Goal: Task Accomplishment & Management: Use online tool/utility

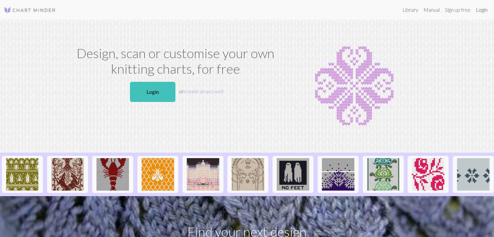
click at [482, 11] on link "Login" at bounding box center [481, 9] width 17 height 13
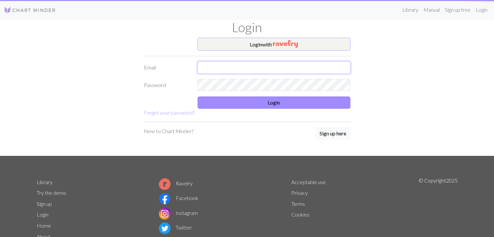
type input "[EMAIL_ADDRESS][PERSON_NAME][DOMAIN_NAME]"
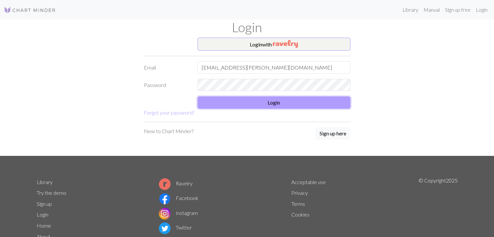
click at [266, 99] on button "Login" at bounding box center [273, 102] width 153 height 12
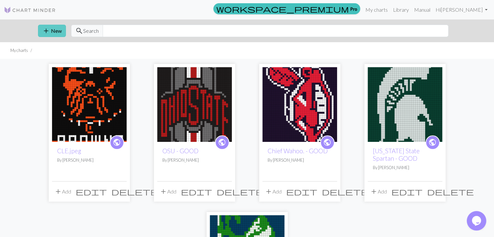
click at [52, 34] on button "add New" at bounding box center [52, 31] width 28 height 12
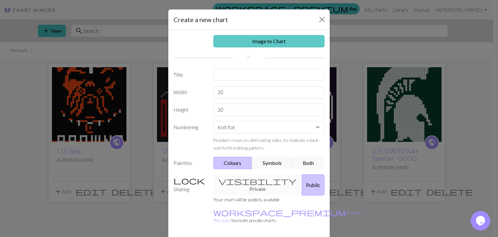
click at [249, 42] on link "Image to Chart" at bounding box center [270, 41] width 112 height 12
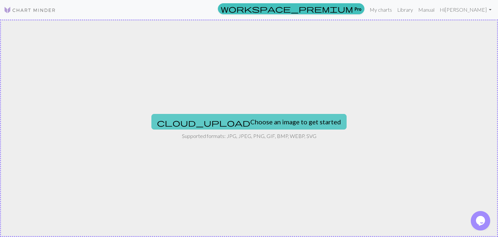
click at [231, 117] on button "cloud_upload Choose an image to get started" at bounding box center [249, 122] width 195 height 16
type input "C:\fakepath\Bengals.png"
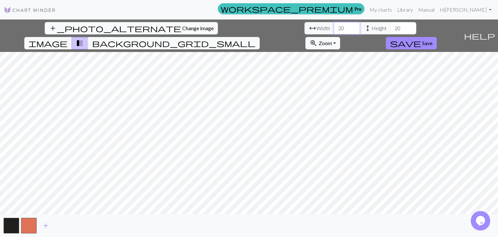
click at [334, 33] on input "20" at bounding box center [347, 28] width 26 height 12
type input "2"
type input "39"
type input "50"
click at [256, 39] on span "background_grid_small" at bounding box center [174, 43] width 164 height 9
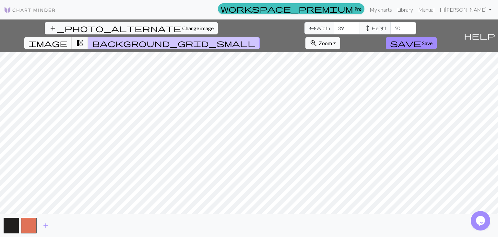
click at [67, 39] on span "image" at bounding box center [48, 43] width 39 height 9
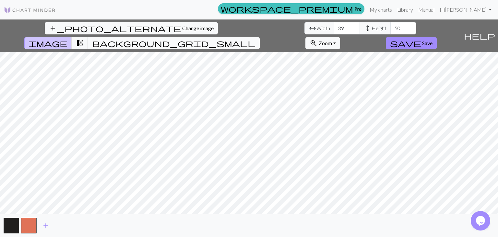
click at [260, 37] on button "background_grid_small" at bounding box center [174, 43] width 172 height 12
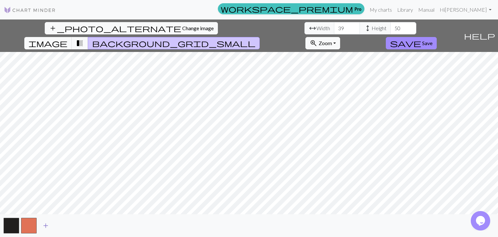
click at [47, 229] on span "add" at bounding box center [46, 225] width 8 height 9
click at [65, 225] on span "add" at bounding box center [63, 225] width 8 height 9
click at [67, 39] on span "image" at bounding box center [48, 43] width 39 height 9
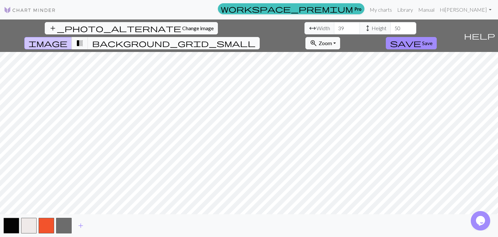
click at [256, 39] on span "background_grid_small" at bounding box center [174, 43] width 164 height 9
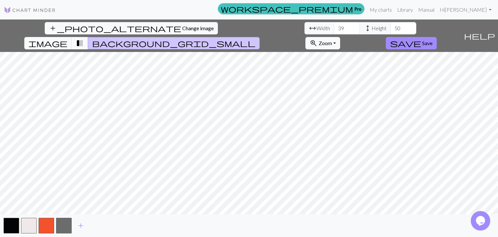
click at [84, 39] on span "transition_fade" at bounding box center [80, 43] width 8 height 9
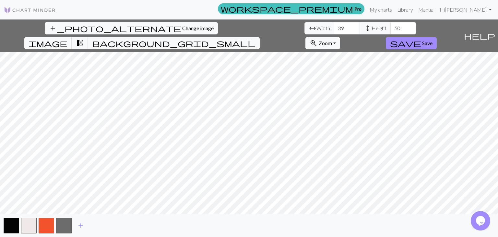
click at [67, 39] on span "image" at bounding box center [48, 43] width 39 height 9
click at [58, 231] on button "button" at bounding box center [64, 226] width 16 height 16
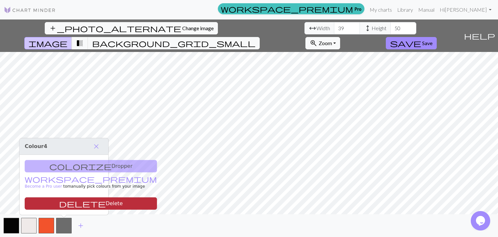
click at [91, 204] on button "delete Delete" at bounding box center [91, 203] width 132 height 12
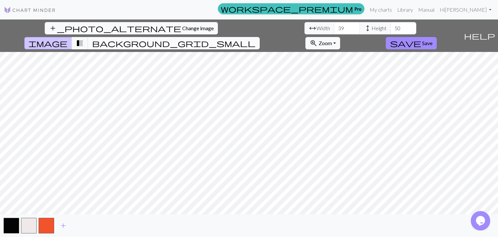
click at [256, 39] on span "background_grid_small" at bounding box center [174, 43] width 164 height 9
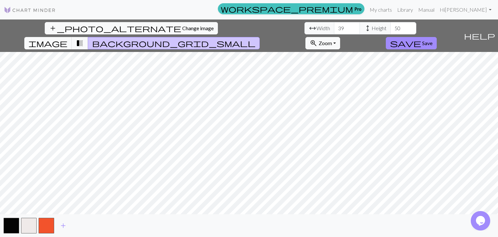
click at [292, 36] on div "add_photo_alternate Change image arrow_range Width 39 height Height 50 image tr…" at bounding box center [230, 35] width 461 height 32
click at [88, 37] on button "transition_fade" at bounding box center [80, 43] width 17 height 12
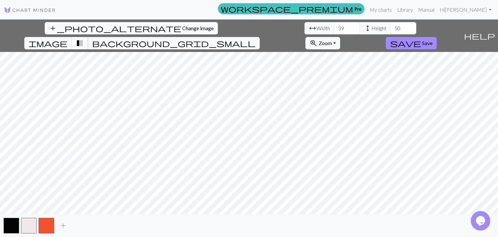
click at [84, 39] on span "transition_fade" at bounding box center [80, 43] width 8 height 9
click at [256, 39] on span "background_grid_small" at bounding box center [174, 43] width 164 height 9
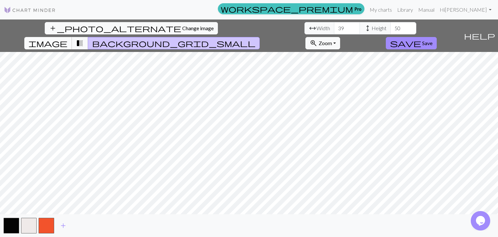
click at [67, 39] on span "image" at bounding box center [48, 43] width 39 height 9
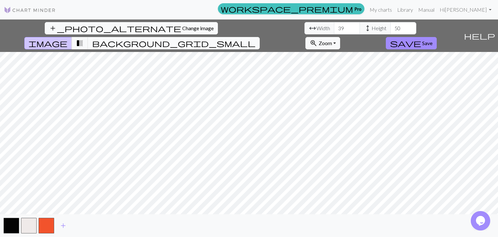
click at [256, 39] on span "background_grid_small" at bounding box center [174, 43] width 164 height 9
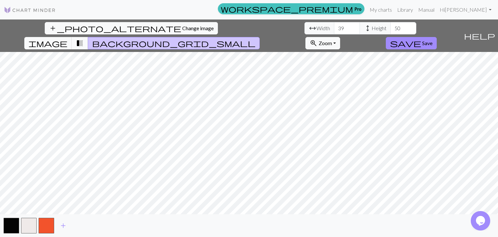
click at [84, 39] on span "transition_fade" at bounding box center [80, 43] width 8 height 9
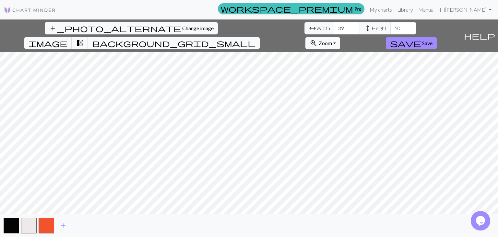
click at [260, 37] on button "background_grid_small" at bounding box center [174, 43] width 172 height 12
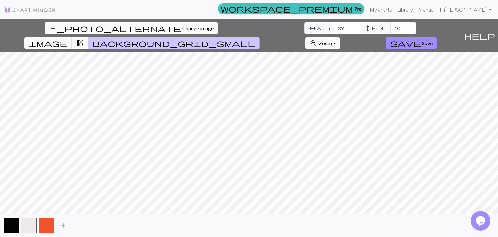
click at [72, 37] on button "image" at bounding box center [48, 43] width 48 height 12
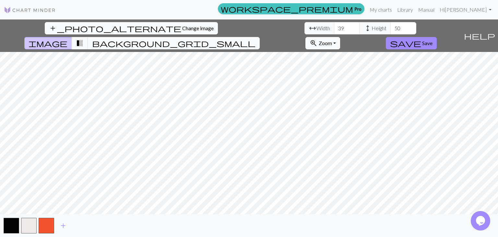
click at [256, 39] on span "background_grid_small" at bounding box center [174, 43] width 164 height 9
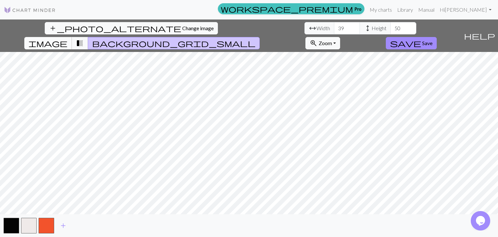
click at [67, 39] on span "image" at bounding box center [48, 43] width 39 height 9
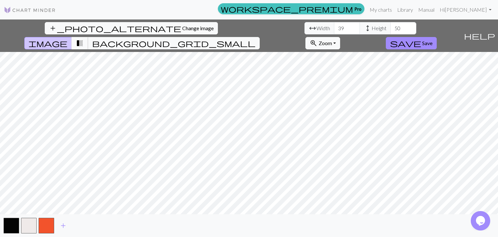
click at [88, 37] on button "transition_fade" at bounding box center [80, 43] width 17 height 12
click at [437, 37] on button "save Save" at bounding box center [411, 43] width 51 height 12
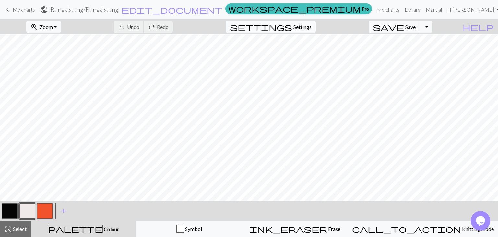
click at [306, 31] on button "settings Settings" at bounding box center [271, 27] width 90 height 12
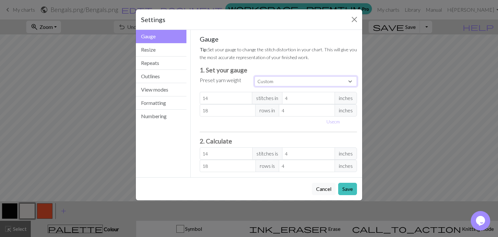
click at [283, 81] on select "Custom Square Lace Light Fingering Fingering Sport Double knit Worsted Aran Bul…" at bounding box center [306, 81] width 103 height 10
select select "superbulky"
click at [255, 76] on select "Custom Square Lace Light Fingering Fingering Sport Double knit Worsted Aran Bul…" at bounding box center [306, 81] width 103 height 10
type input "8"
type input "15"
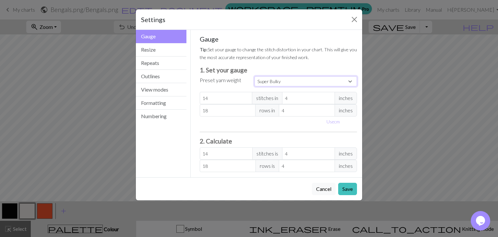
type input "8"
type input "15"
click at [347, 190] on button "Save" at bounding box center [347, 189] width 19 height 12
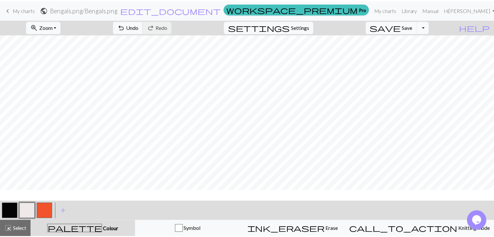
scroll to position [7, 0]
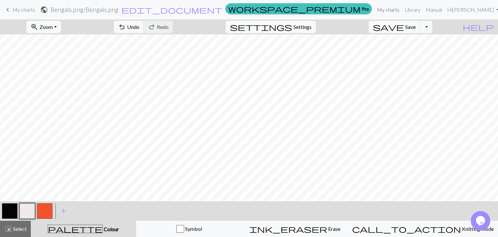
click at [402, 10] on link "My charts" at bounding box center [389, 9] width 28 height 13
click at [404, 31] on span "save" at bounding box center [388, 26] width 31 height 9
click at [402, 11] on link "My charts" at bounding box center [389, 9] width 28 height 13
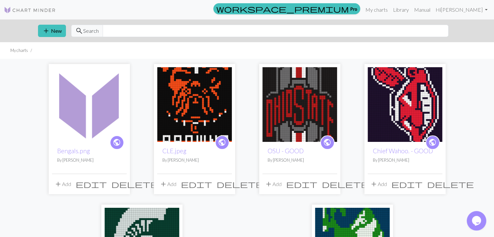
click at [107, 185] on span "edit" at bounding box center [91, 183] width 31 height 9
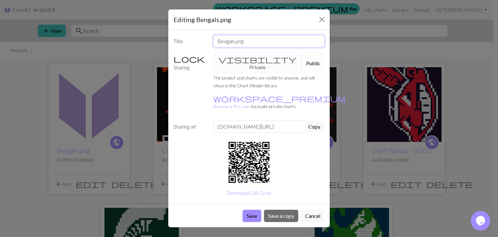
click at [245, 43] on input "Bengals.png" at bounding box center [270, 41] width 112 height 12
type input "Bengals"
click at [251, 210] on button "Save" at bounding box center [252, 216] width 19 height 12
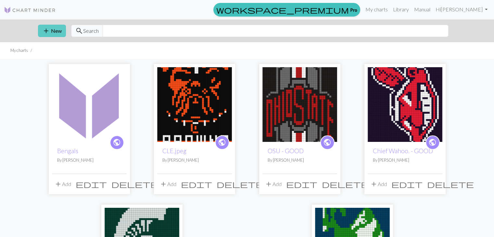
click at [52, 32] on button "add New" at bounding box center [52, 31] width 28 height 12
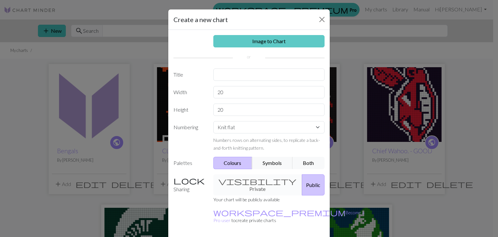
click at [253, 43] on link "Image to Chart" at bounding box center [270, 41] width 112 height 12
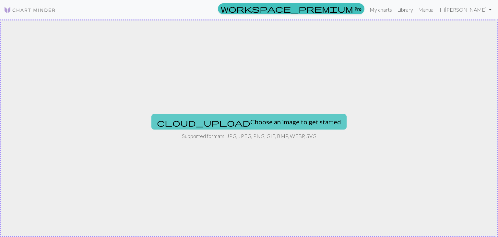
click at [221, 122] on button "cloud_upload Choose an image to get started" at bounding box center [249, 122] width 195 height 16
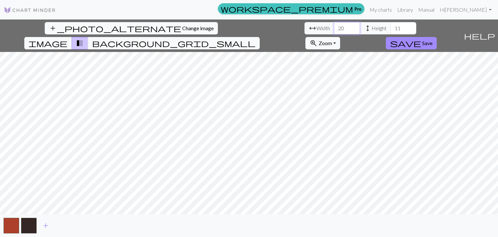
click at [334, 33] on input "20" at bounding box center [347, 28] width 26 height 12
type input "2"
type input "50"
type input "39"
click at [49, 225] on button "add" at bounding box center [46, 225] width 16 height 12
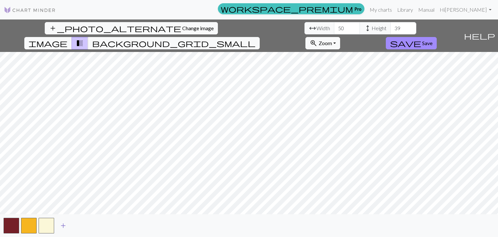
click at [64, 226] on span "add" at bounding box center [63, 225] width 8 height 9
click at [79, 226] on span "add" at bounding box center [81, 225] width 8 height 9
click at [99, 227] on span "add" at bounding box center [98, 225] width 8 height 9
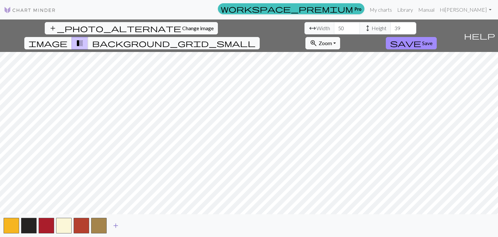
click at [110, 227] on button "add" at bounding box center [116, 225] width 16 height 12
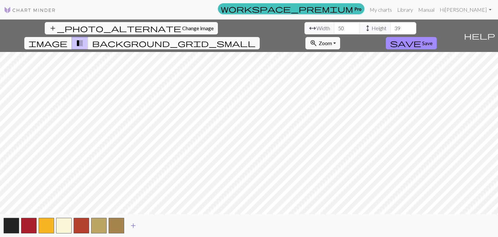
click at [135, 227] on span "add" at bounding box center [133, 225] width 8 height 9
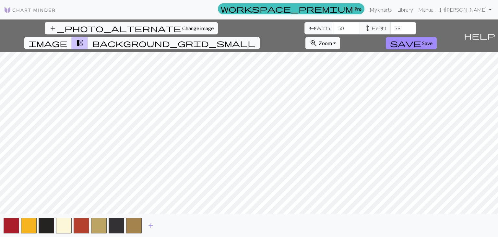
click at [67, 39] on span "image" at bounding box center [48, 43] width 39 height 9
click at [153, 225] on span "add" at bounding box center [151, 225] width 8 height 9
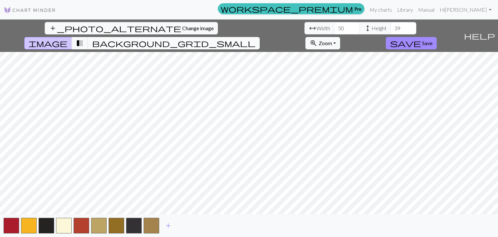
click at [256, 39] on span "background_grid_small" at bounding box center [174, 43] width 164 height 9
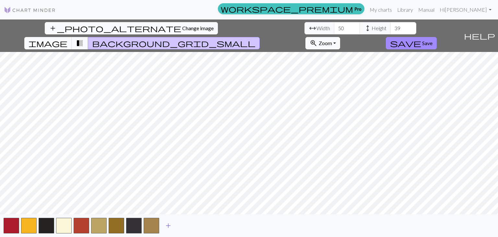
click at [168, 226] on span "add" at bounding box center [169, 225] width 8 height 9
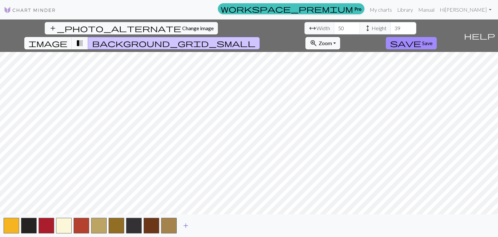
click at [168, 226] on button "button" at bounding box center [169, 226] width 16 height 16
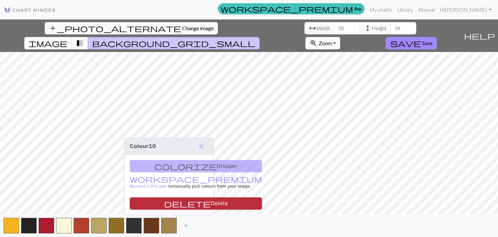
click at [184, 207] on button "delete Delete" at bounding box center [196, 203] width 132 height 12
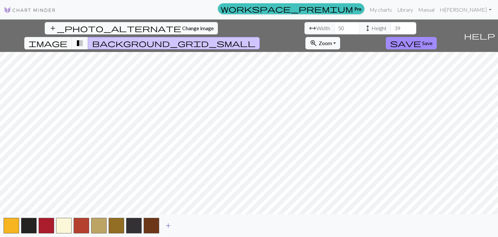
click at [167, 228] on span "add" at bounding box center [169, 225] width 8 height 9
click at [186, 226] on span "add" at bounding box center [186, 225] width 8 height 9
click at [202, 226] on span "add" at bounding box center [204, 225] width 8 height 9
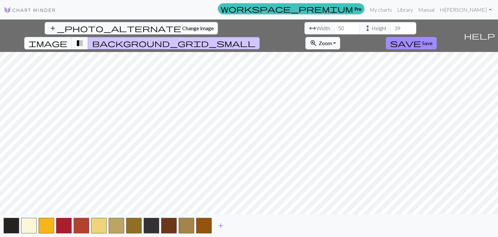
click at [222, 225] on span "add" at bounding box center [221, 225] width 8 height 9
click at [242, 226] on button "add" at bounding box center [238, 225] width 16 height 12
click at [257, 225] on span "add" at bounding box center [256, 225] width 8 height 9
click at [273, 225] on span "add" at bounding box center [274, 225] width 8 height 9
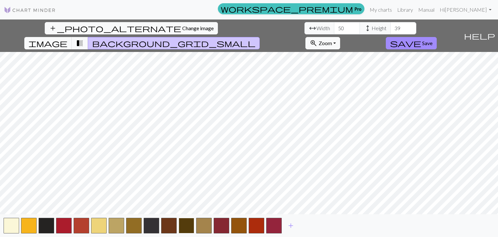
click at [184, 226] on button "button" at bounding box center [187, 226] width 16 height 16
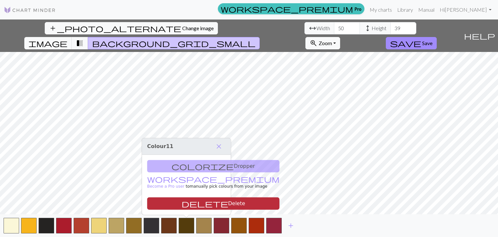
click at [182, 204] on span "delete" at bounding box center [205, 203] width 47 height 9
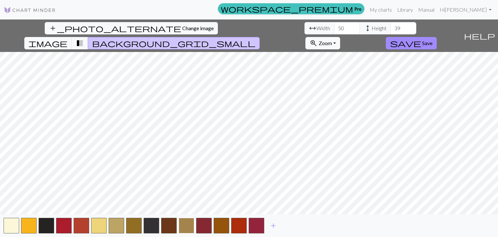
click at [184, 223] on button "button" at bounding box center [187, 226] width 16 height 16
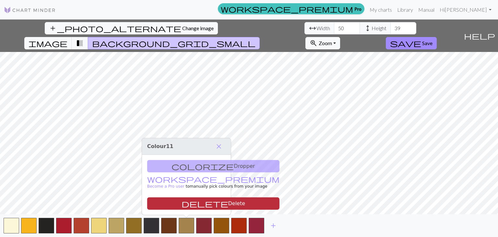
click at [186, 206] on button "delete Delete" at bounding box center [213, 203] width 132 height 12
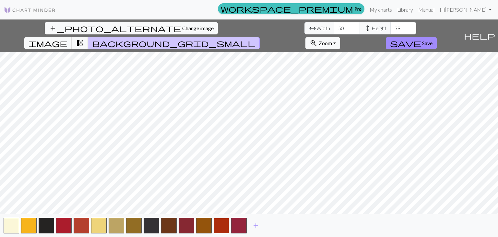
click at [222, 224] on button "button" at bounding box center [222, 226] width 16 height 16
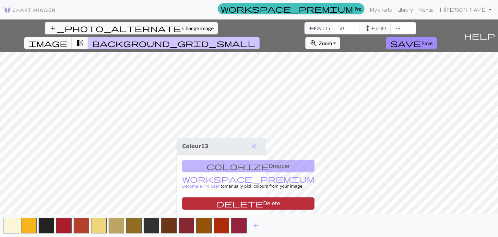
click at [217, 202] on span "delete" at bounding box center [240, 203] width 47 height 9
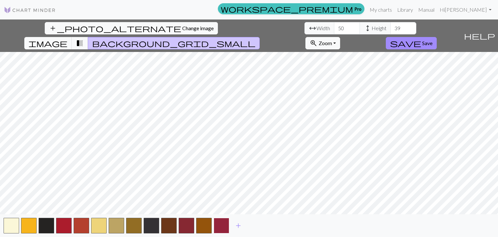
click at [221, 225] on button "button" at bounding box center [222, 226] width 16 height 16
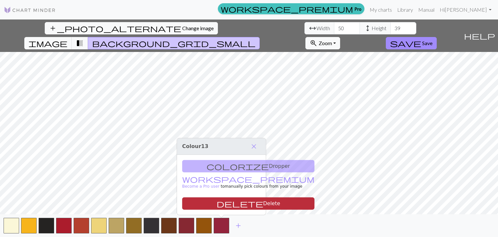
click at [228, 201] on button "delete Delete" at bounding box center [248, 203] width 132 height 12
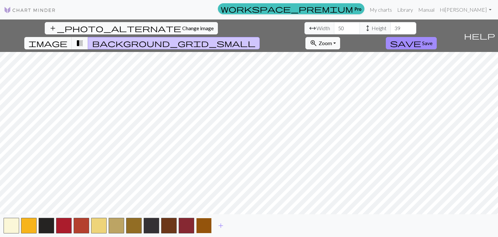
click at [208, 232] on button "button" at bounding box center [204, 226] width 16 height 16
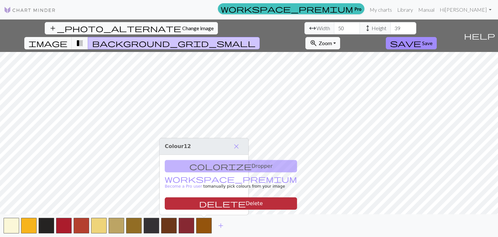
click at [207, 203] on button "delete Delete" at bounding box center [231, 203] width 132 height 12
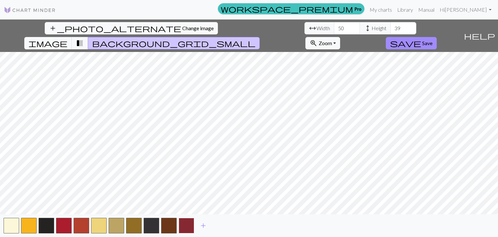
click at [185, 225] on button "button" at bounding box center [187, 226] width 16 height 16
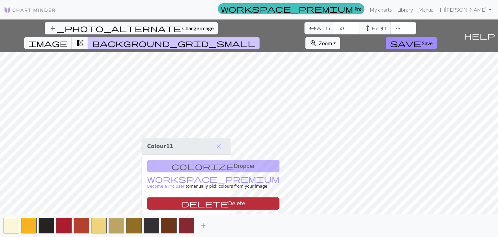
click at [175, 204] on button "delete Delete" at bounding box center [213, 203] width 132 height 12
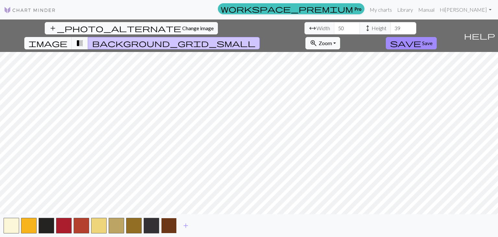
click at [167, 228] on button "button" at bounding box center [169, 226] width 16 height 16
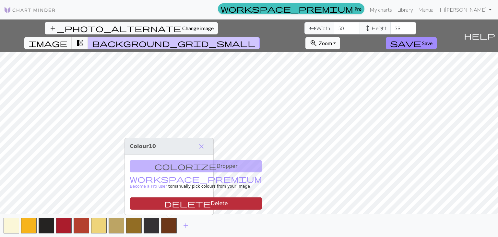
click at [166, 206] on button "delete Delete" at bounding box center [196, 203] width 132 height 12
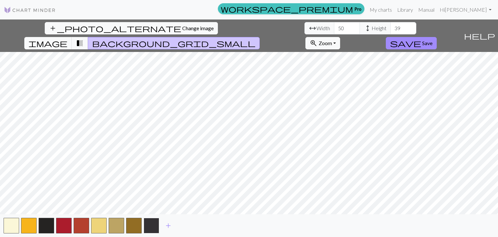
click at [154, 224] on button "button" at bounding box center [152, 226] width 16 height 16
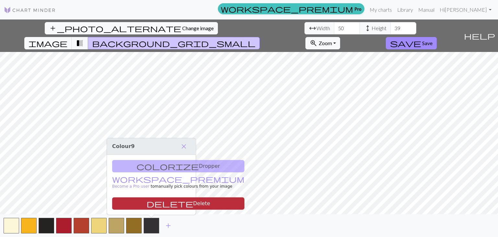
click at [154, 202] on button "delete Delete" at bounding box center [178, 203] width 132 height 12
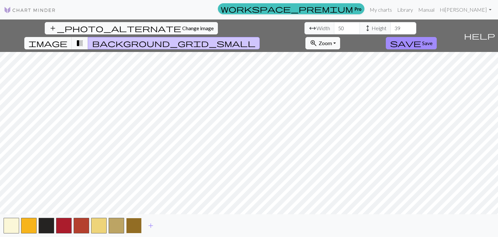
click at [139, 223] on button "button" at bounding box center [134, 226] width 16 height 16
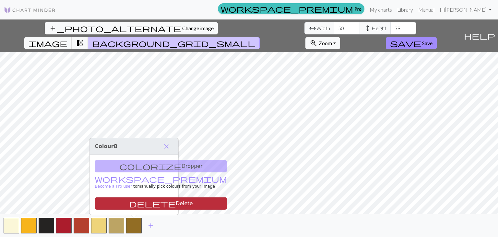
click at [133, 206] on button "delete Delete" at bounding box center [161, 203] width 132 height 12
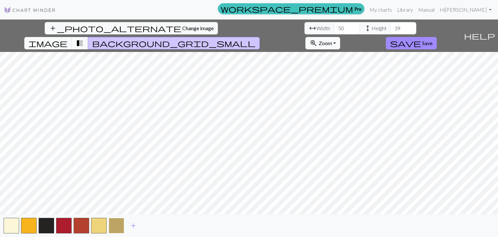
click at [113, 223] on button "button" at bounding box center [117, 226] width 16 height 16
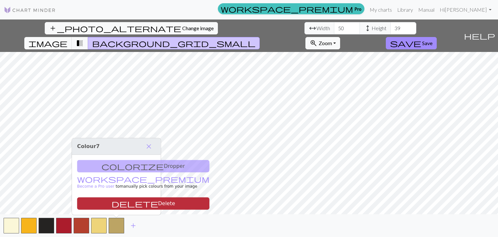
click at [125, 199] on button "delete Delete" at bounding box center [143, 203] width 132 height 12
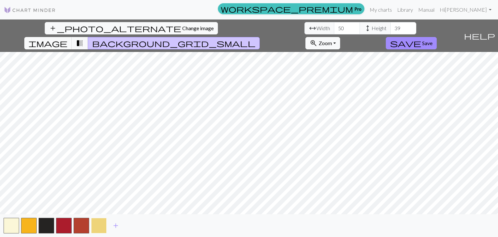
click at [101, 225] on button "button" at bounding box center [99, 226] width 16 height 16
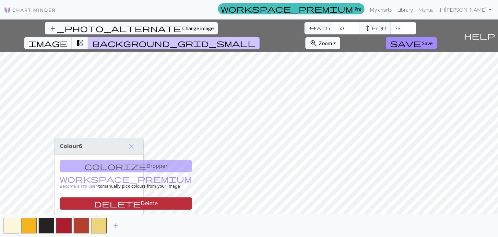
click at [116, 199] on button "delete Delete" at bounding box center [126, 203] width 132 height 12
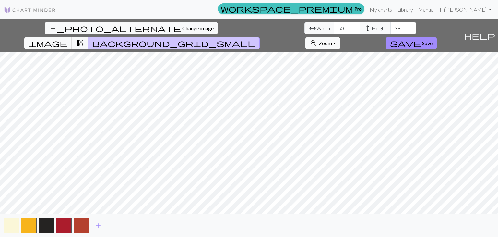
click at [82, 227] on button "button" at bounding box center [82, 226] width 16 height 16
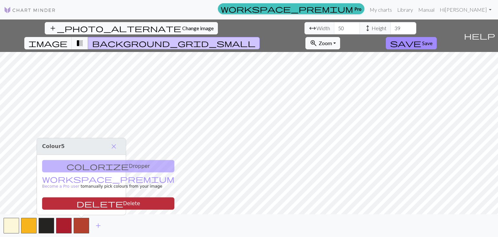
click at [88, 203] on button "delete Delete" at bounding box center [108, 203] width 132 height 12
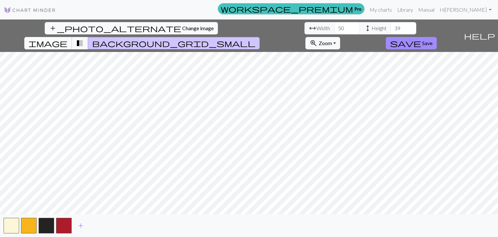
click at [67, 39] on span "image" at bounding box center [48, 43] width 39 height 9
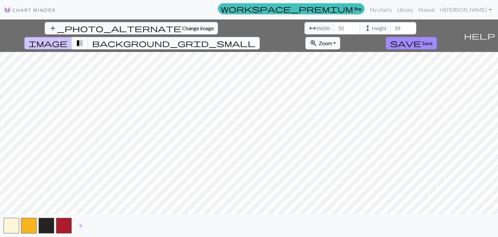
click at [256, 39] on span "background_grid_small" at bounding box center [174, 43] width 164 height 9
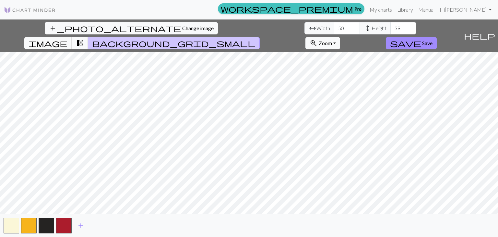
click at [84, 39] on span "transition_fade" at bounding box center [80, 43] width 8 height 9
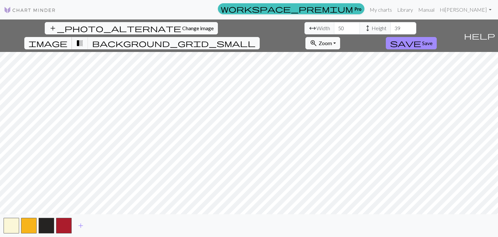
click at [67, 39] on span "image" at bounding box center [48, 43] width 39 height 9
click at [88, 37] on button "transition_fade" at bounding box center [80, 43] width 17 height 12
click at [260, 37] on button "background_grid_small" at bounding box center [174, 43] width 172 height 12
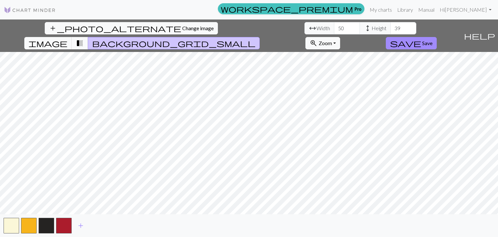
click at [84, 39] on span "transition_fade" at bounding box center [80, 43] width 8 height 9
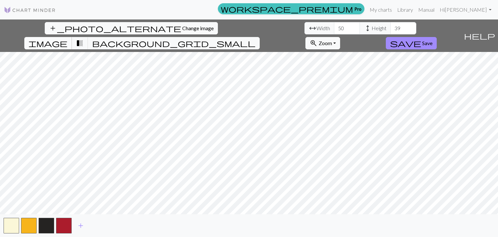
click at [67, 39] on span "image" at bounding box center [48, 43] width 39 height 9
click at [256, 39] on span "background_grid_small" at bounding box center [174, 43] width 164 height 9
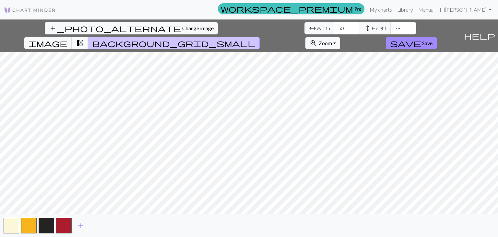
click at [84, 39] on span "transition_fade" at bounding box center [80, 43] width 8 height 9
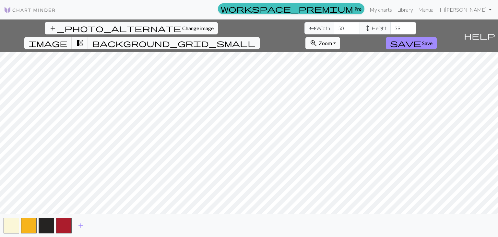
click at [84, 39] on span "transition_fade" at bounding box center [80, 43] width 8 height 9
click at [67, 39] on span "image" at bounding box center [48, 43] width 39 height 9
click at [256, 39] on span "background_grid_small" at bounding box center [174, 43] width 164 height 9
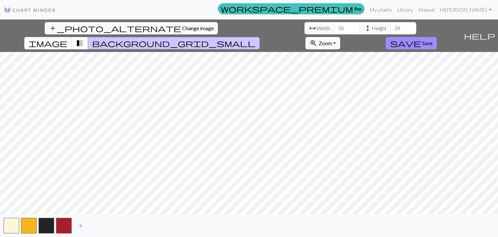
click at [88, 37] on button "transition_fade" at bounding box center [80, 43] width 17 height 12
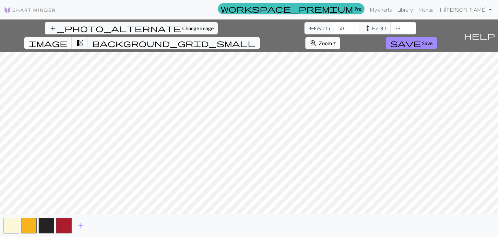
click at [67, 39] on span "image" at bounding box center [48, 43] width 39 height 9
click at [256, 39] on span "background_grid_small" at bounding box center [174, 43] width 164 height 9
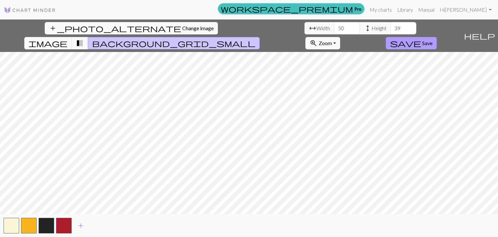
click at [433, 40] on span "Save" at bounding box center [427, 43] width 10 height 6
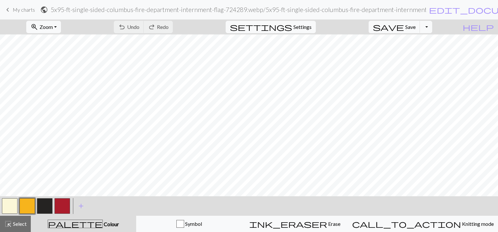
click at [59, 203] on button "button" at bounding box center [63, 206] width 16 height 16
click at [40, 206] on button "button" at bounding box center [45, 206] width 16 height 16
click at [54, 211] on div at bounding box center [63, 206] width 18 height 18
click at [64, 208] on button "button" at bounding box center [63, 206] width 16 height 16
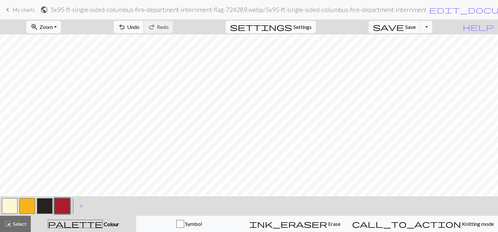
click at [144, 22] on button "undo Undo Undo" at bounding box center [129, 27] width 30 height 12
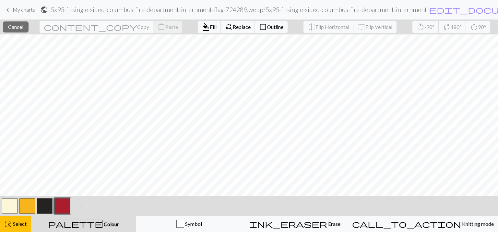
click at [260, 28] on div "close Cancel content_copy Copy content_paste Paste format_color_fill Fill find_…" at bounding box center [249, 26] width 498 height 15
click at [14, 230] on button "highlight_alt Select Select" at bounding box center [15, 223] width 31 height 16
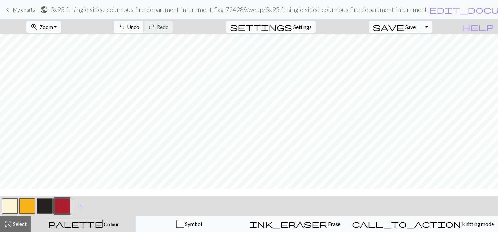
scroll to position [68, 0]
click at [44, 206] on button "button" at bounding box center [45, 206] width 16 height 16
click at [64, 210] on button "button" at bounding box center [63, 206] width 16 height 16
click at [126, 25] on span "undo" at bounding box center [122, 26] width 8 height 9
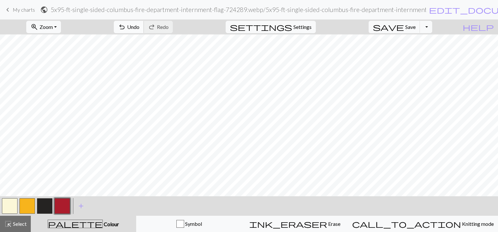
click at [126, 25] on span "undo" at bounding box center [122, 26] width 8 height 9
click at [140, 28] on span "Undo" at bounding box center [133, 27] width 12 height 6
click at [51, 204] on button "button" at bounding box center [45, 206] width 16 height 16
click at [66, 212] on button "button" at bounding box center [63, 206] width 16 height 16
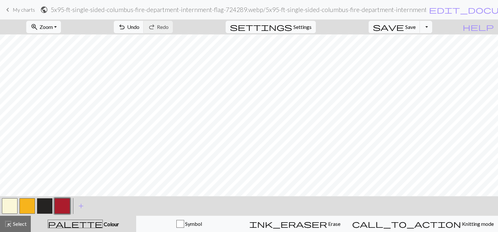
click at [43, 204] on button "button" at bounding box center [45, 206] width 16 height 16
click at [140, 29] on span "Undo" at bounding box center [133, 27] width 12 height 6
click at [66, 202] on button "button" at bounding box center [63, 206] width 16 height 16
click at [48, 205] on button "button" at bounding box center [45, 206] width 16 height 16
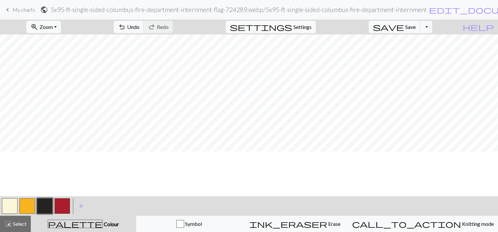
scroll to position [30, 0]
click at [140, 25] on span "Undo" at bounding box center [133, 27] width 12 height 6
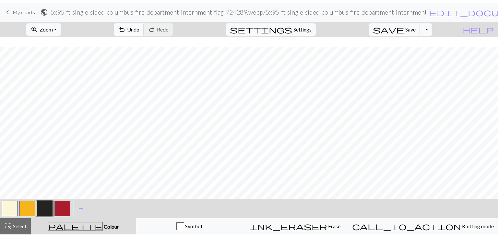
scroll to position [125, 0]
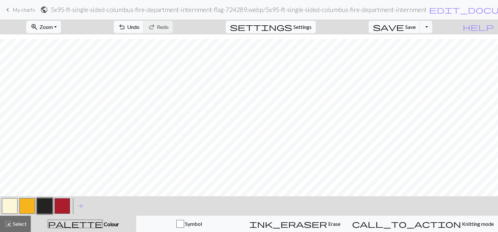
click at [292, 27] on span "settings" at bounding box center [261, 26] width 62 height 9
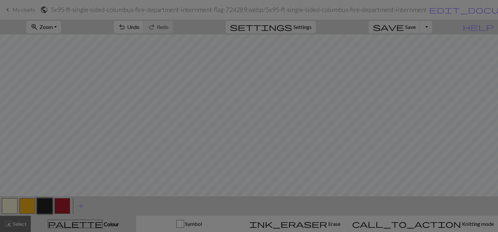
scroll to position [120, 0]
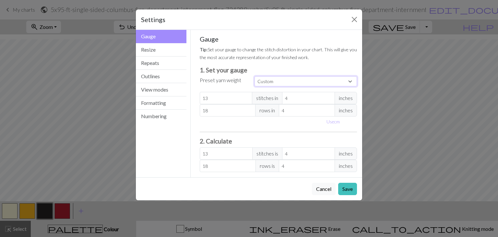
click at [280, 80] on select "Custom Square Lace Light Fingering Fingering Sport Double knit Worsted Aran Bul…" at bounding box center [306, 81] width 103 height 10
select select "superbulky"
click at [255, 76] on select "Custom Square Lace Light Fingering Fingering Sport Double knit Worsted Aran Bul…" at bounding box center [306, 81] width 103 height 10
type input "8"
type input "15"
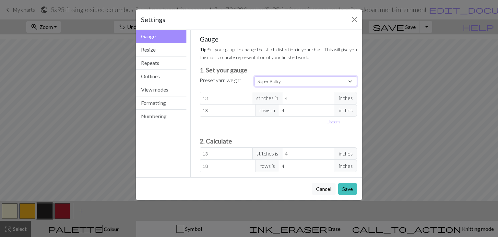
type input "8"
type input "15"
click at [345, 191] on button "Save" at bounding box center [347, 189] width 19 height 12
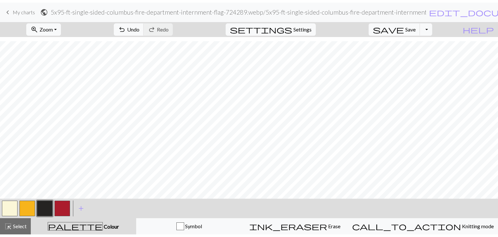
scroll to position [5, 0]
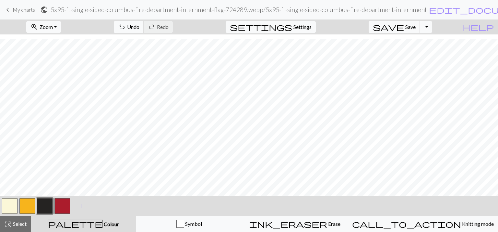
click at [64, 208] on button "button" at bounding box center [63, 206] width 16 height 16
click at [43, 208] on button "button" at bounding box center [45, 206] width 16 height 16
click at [47, 207] on button "button" at bounding box center [45, 206] width 16 height 16
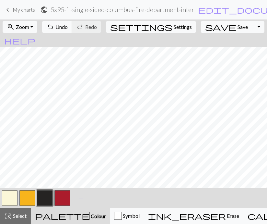
click at [27, 195] on button "button" at bounding box center [27, 198] width 16 height 16
click at [42, 201] on button "button" at bounding box center [45, 198] width 16 height 16
click at [25, 200] on button "button" at bounding box center [27, 198] width 16 height 16
click at [48, 199] on button "button" at bounding box center [45, 198] width 16 height 16
click at [59, 203] on button "button" at bounding box center [63, 198] width 16 height 16
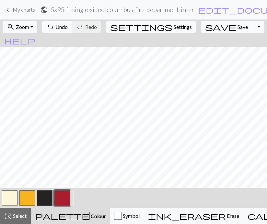
click at [68, 30] on span "Undo" at bounding box center [61, 27] width 12 height 6
click at [29, 199] on button "button" at bounding box center [27, 198] width 16 height 16
click at [68, 30] on span "Undo" at bounding box center [61, 27] width 12 height 6
click at [64, 195] on button "button" at bounding box center [63, 198] width 16 height 16
click at [46, 199] on button "button" at bounding box center [45, 198] width 16 height 16
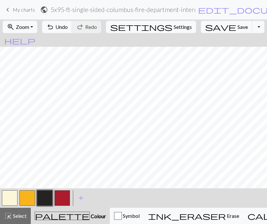
click at [60, 194] on button "button" at bounding box center [63, 198] width 16 height 16
click at [48, 199] on button "button" at bounding box center [45, 198] width 16 height 16
click at [68, 27] on span "Undo" at bounding box center [61, 27] width 12 height 6
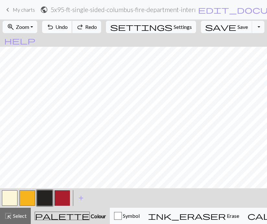
click at [68, 27] on span "Undo" at bounding box center [61, 27] width 12 height 6
click at [101, 26] on button "redo Redo Redo" at bounding box center [86, 27] width 29 height 12
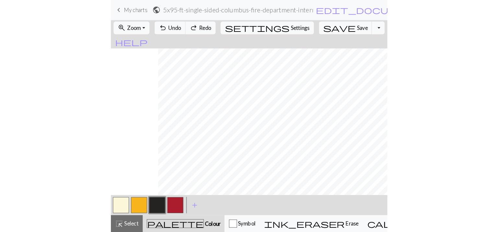
scroll to position [0, 45]
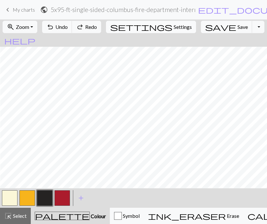
click at [174, 23] on span "Settings" at bounding box center [183, 27] width 18 height 8
select select "superbulky"
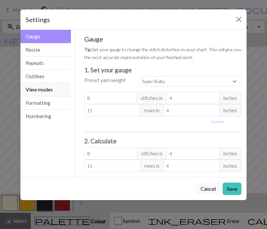
click at [39, 89] on button "View modes" at bounding box center [45, 89] width 51 height 13
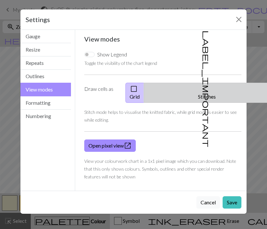
click at [215, 94] on button "label_important Stitches" at bounding box center [207, 93] width 127 height 20
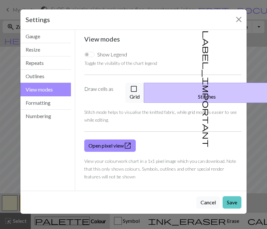
click at [237, 199] on button "Save" at bounding box center [232, 202] width 19 height 12
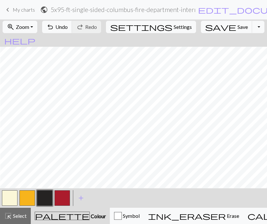
click at [46, 194] on button "button" at bounding box center [45, 198] width 16 height 16
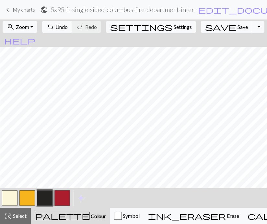
click at [30, 204] on button "button" at bounding box center [27, 198] width 16 height 16
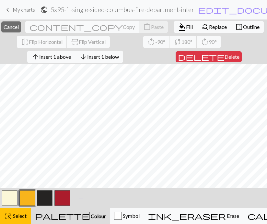
click at [143, 199] on div "< > add Add a colour" at bounding box center [133, 197] width 267 height 19
click at [22, 211] on button "highlight_alt Select Select" at bounding box center [15, 216] width 31 height 16
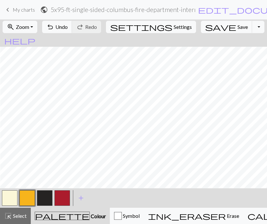
click at [47, 198] on button "button" at bounding box center [45, 198] width 16 height 16
click at [61, 195] on button "button" at bounding box center [63, 198] width 16 height 16
click at [86, 33] on div "undo Undo Undo redo Redo Redo" at bounding box center [71, 26] width 63 height 15
click at [68, 28] on span "Undo" at bounding box center [61, 27] width 12 height 6
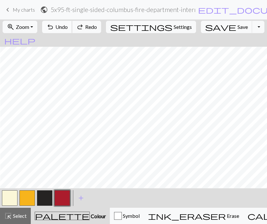
click at [68, 28] on span "Undo" at bounding box center [61, 27] width 12 height 6
click at [24, 201] on button "button" at bounding box center [27, 198] width 16 height 16
click at [9, 198] on button "button" at bounding box center [10, 198] width 16 height 16
click at [54, 26] on span "undo" at bounding box center [50, 26] width 8 height 9
click at [31, 195] on button "button" at bounding box center [27, 198] width 16 height 16
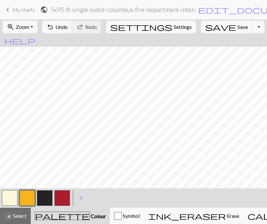
click at [47, 199] on button "button" at bounding box center [45, 198] width 16 height 16
click at [43, 199] on button "button" at bounding box center [45, 198] width 16 height 16
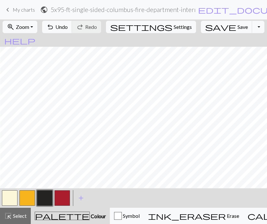
click at [14, 198] on button "button" at bounding box center [10, 198] width 16 height 16
click at [68, 25] on span "Undo" at bounding box center [61, 27] width 12 height 6
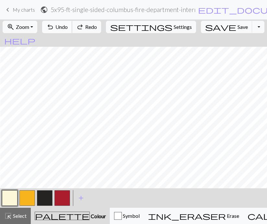
click at [68, 25] on span "Undo" at bounding box center [61, 27] width 12 height 6
click at [30, 199] on button "button" at bounding box center [27, 198] width 16 height 16
click at [43, 204] on button "button" at bounding box center [45, 198] width 16 height 16
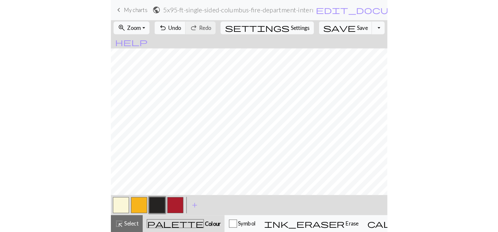
scroll to position [0, 0]
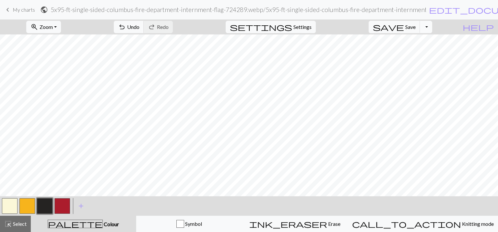
click at [433, 30] on button "Toggle Dropdown" at bounding box center [426, 27] width 12 height 12
drag, startPoint x: 19, startPoint y: 12, endPoint x: 284, endPoint y: 31, distance: 265.8
click at [19, 12] on span "My charts" at bounding box center [24, 9] width 22 height 6
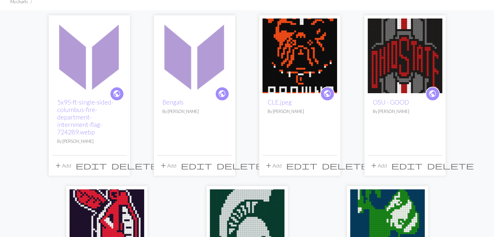
scroll to position [49, 0]
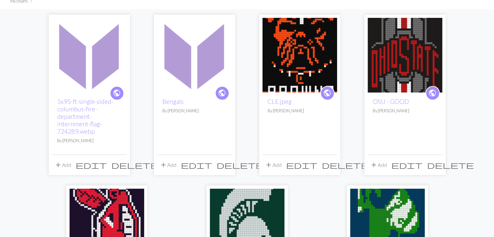
click at [118, 165] on span "delete" at bounding box center [134, 164] width 47 height 9
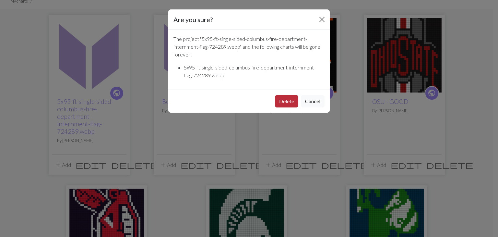
click at [297, 104] on button "Delete" at bounding box center [286, 101] width 23 height 12
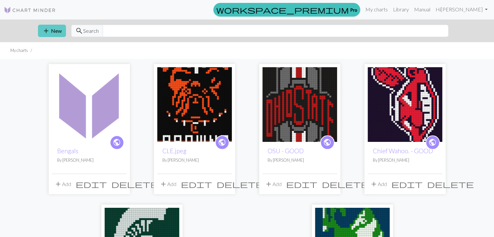
click at [58, 32] on button "add New" at bounding box center [52, 31] width 28 height 12
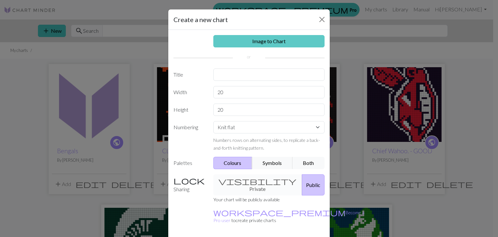
click at [253, 40] on link "Image to Chart" at bounding box center [270, 41] width 112 height 12
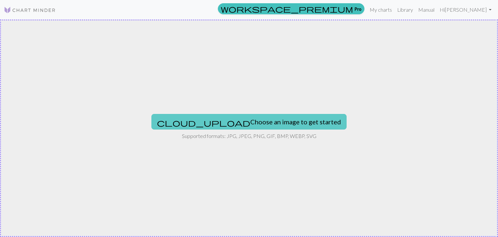
click at [236, 124] on button "cloud_upload Choose an image to get started" at bounding box center [249, 122] width 195 height 16
